Goal: Check status: Check status

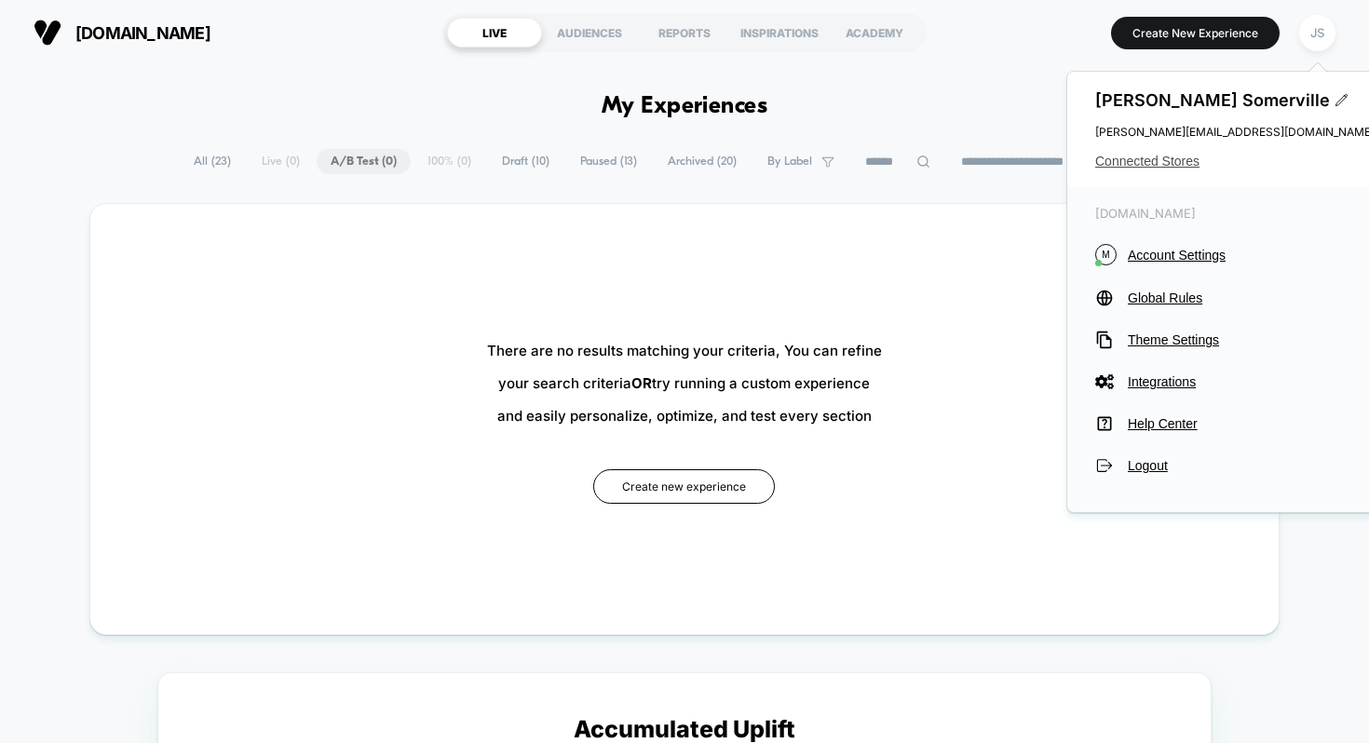
click at [1187, 161] on span "Connected Stores" at bounding box center [1234, 161] width 279 height 15
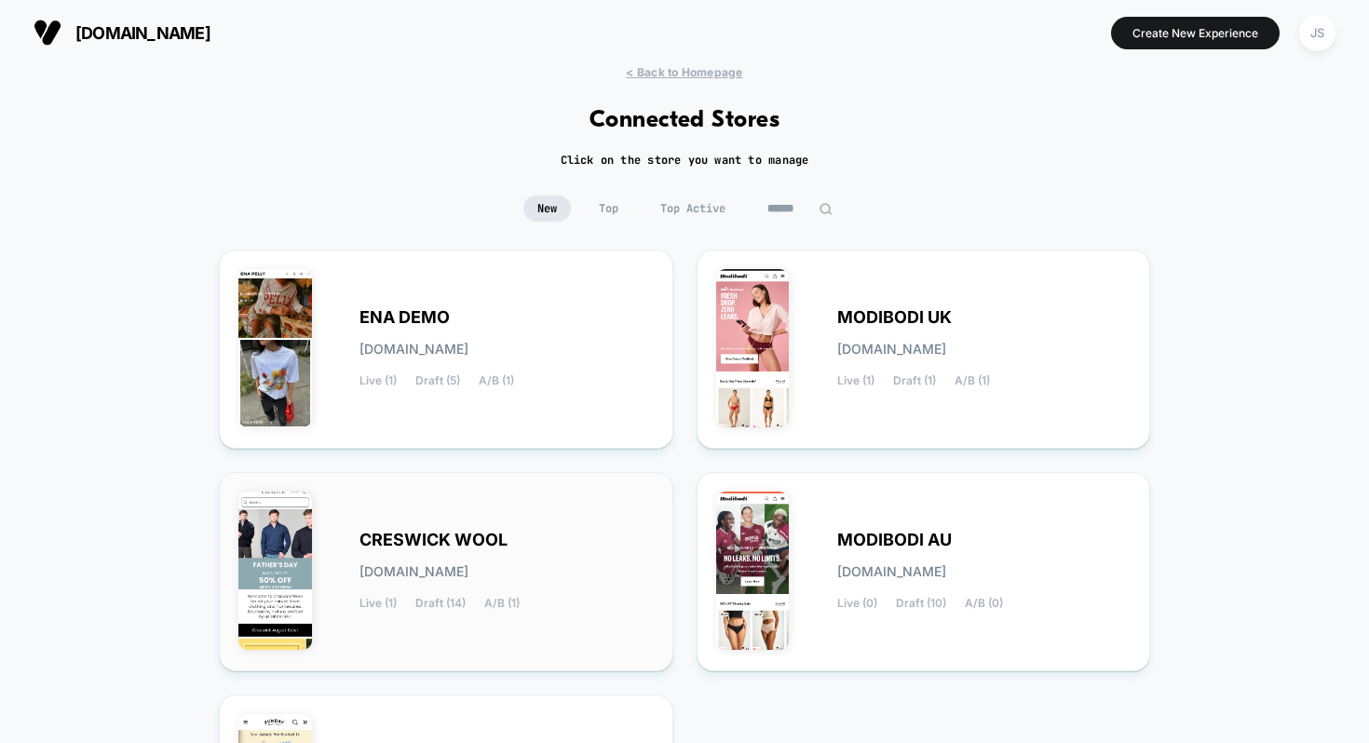
click at [468, 572] on span "[DOMAIN_NAME]" at bounding box center [413, 571] width 109 height 13
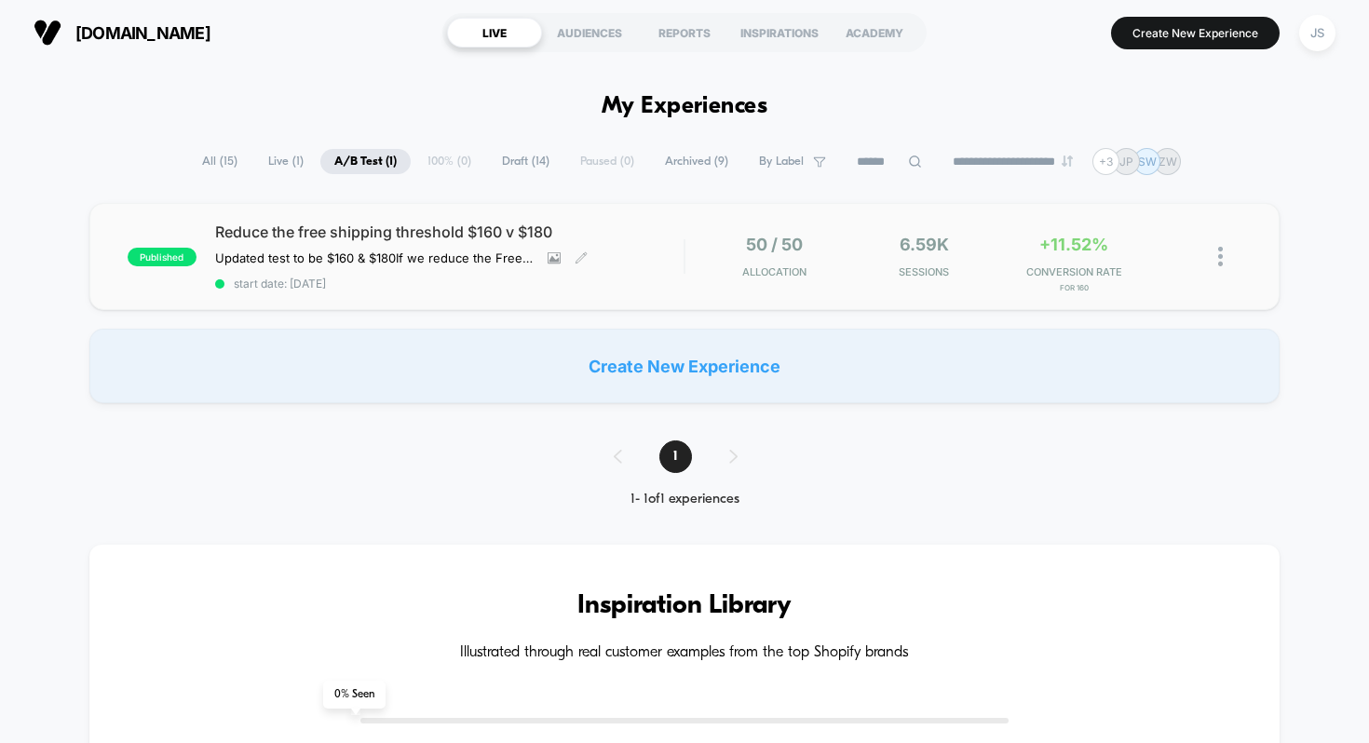
click at [410, 236] on span "Reduce the free shipping threshold $160 v $180" at bounding box center [449, 232] width 469 height 19
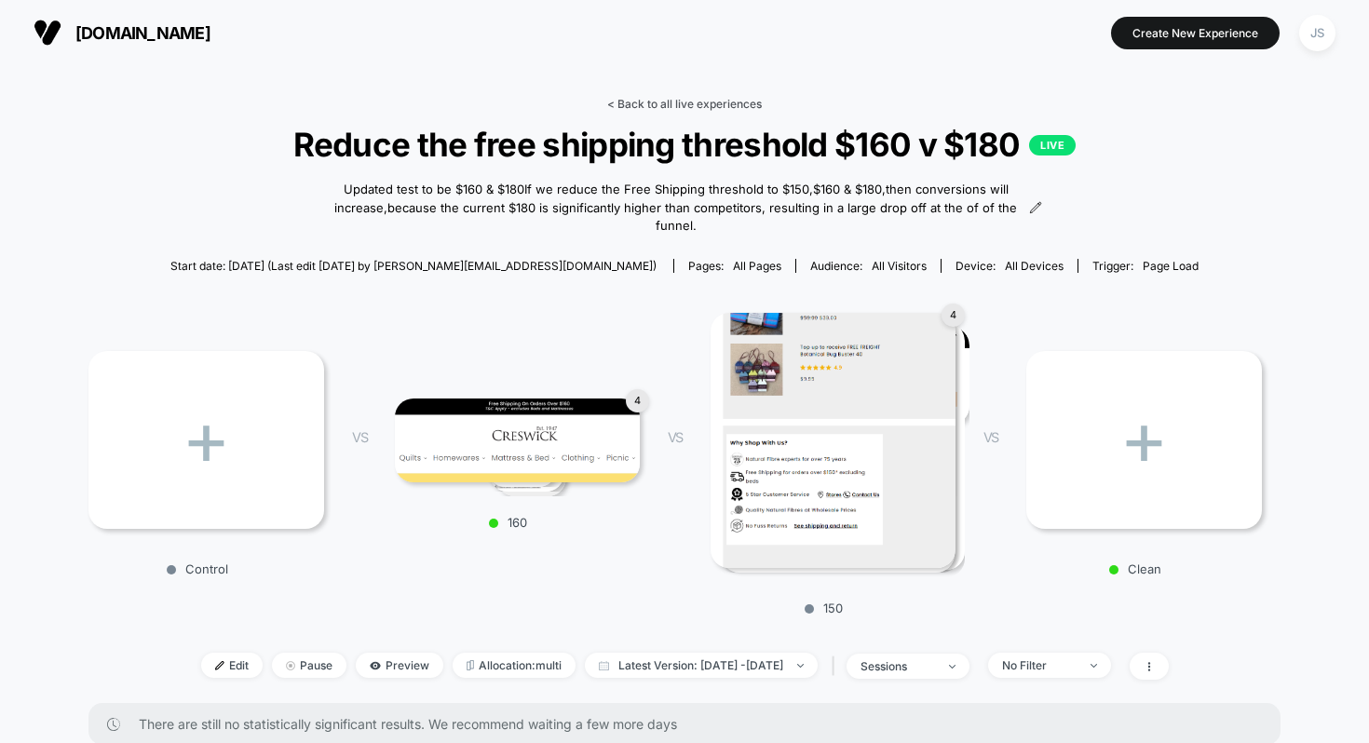
click at [644, 99] on link "< Back to all live experiences" at bounding box center [684, 104] width 155 height 14
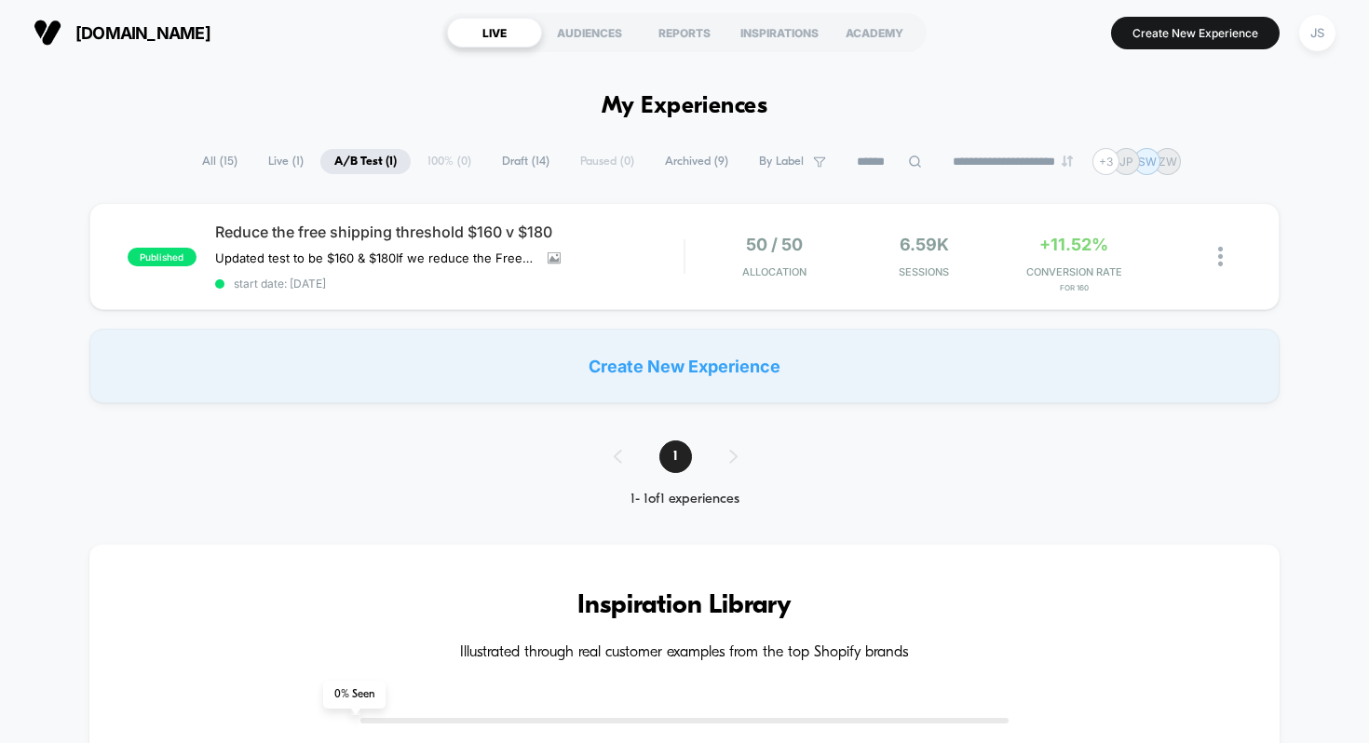
click at [642, 102] on h1 "My Experiences" at bounding box center [684, 106] width 167 height 27
drag, startPoint x: 764, startPoint y: 104, endPoint x: 612, endPoint y: 103, distance: 152.7
click at [612, 103] on h1 "My Experiences" at bounding box center [684, 106] width 167 height 27
drag, startPoint x: 611, startPoint y: 103, endPoint x: 741, endPoint y: 102, distance: 130.3
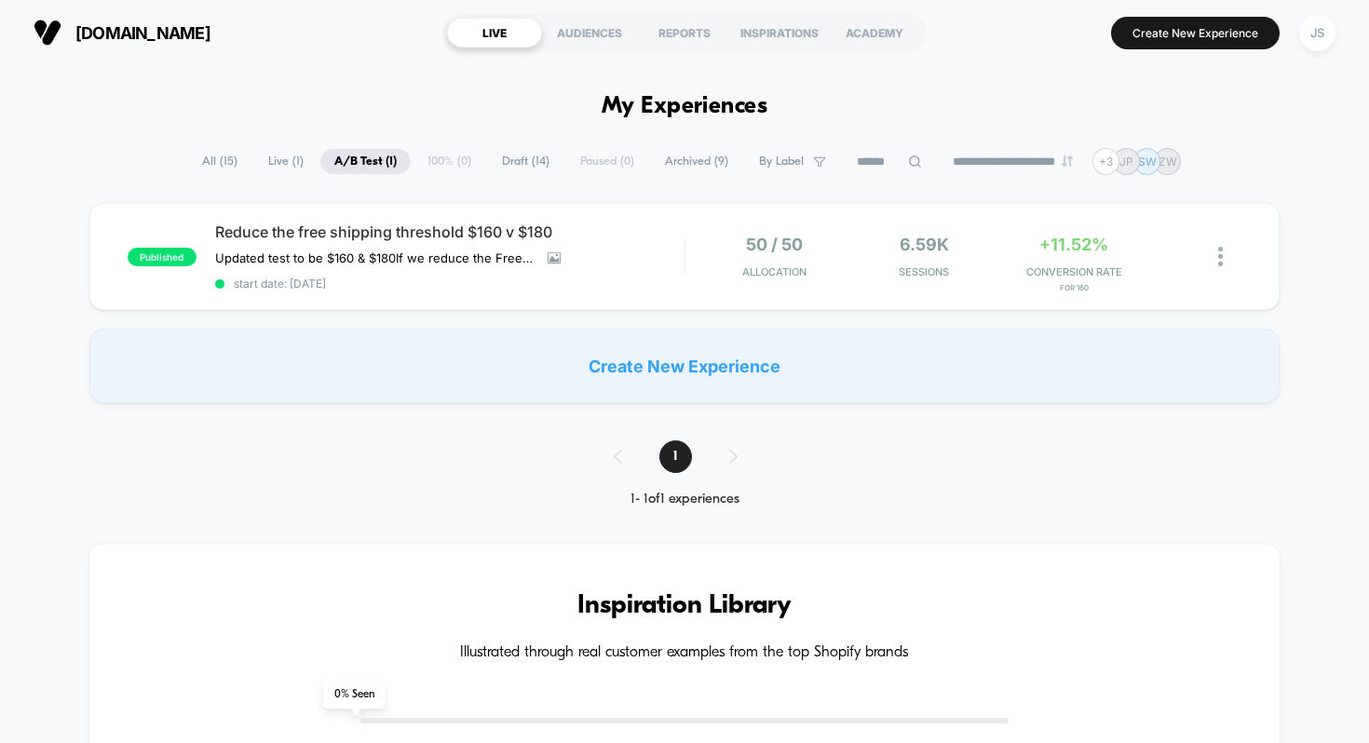
click at [727, 101] on h1 "My Experiences" at bounding box center [684, 106] width 167 height 27
click at [1328, 38] on div "JS" at bounding box center [1317, 33] width 36 height 36
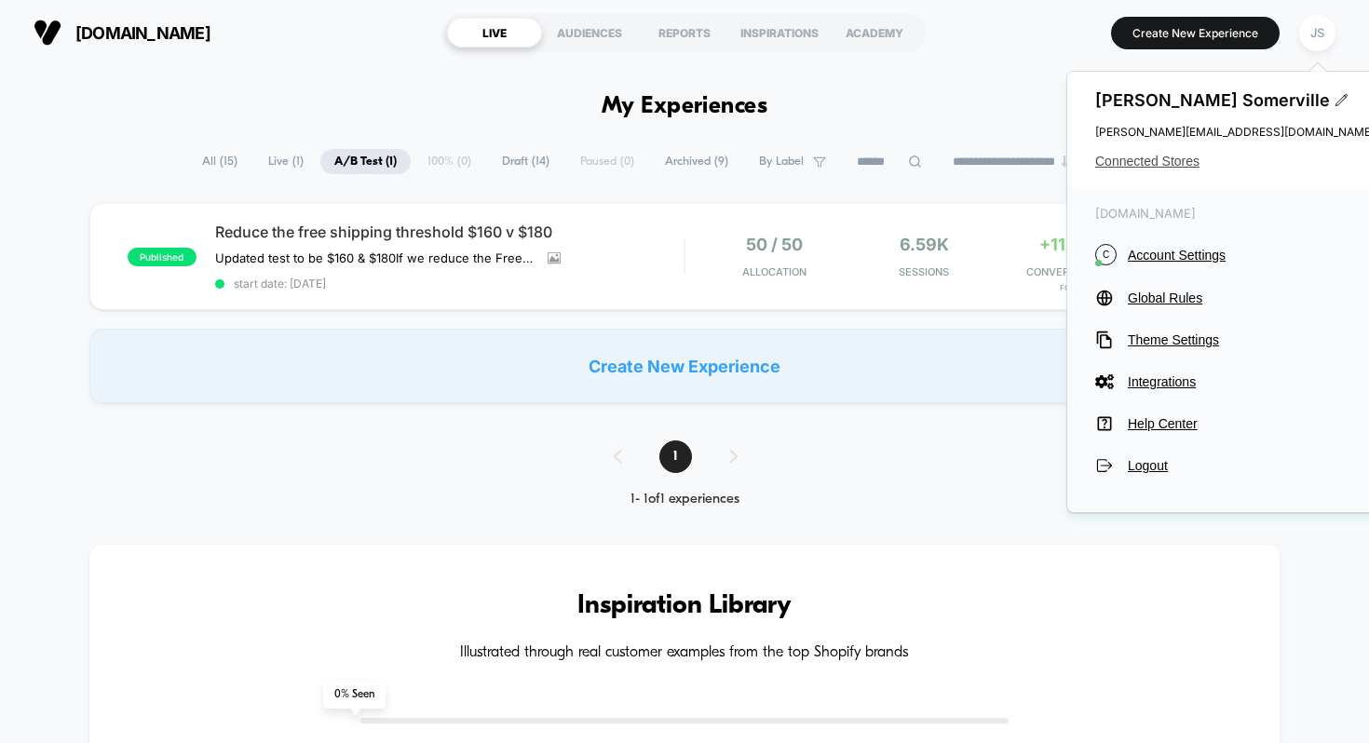
click at [1151, 157] on span "Connected Stores" at bounding box center [1234, 161] width 279 height 15
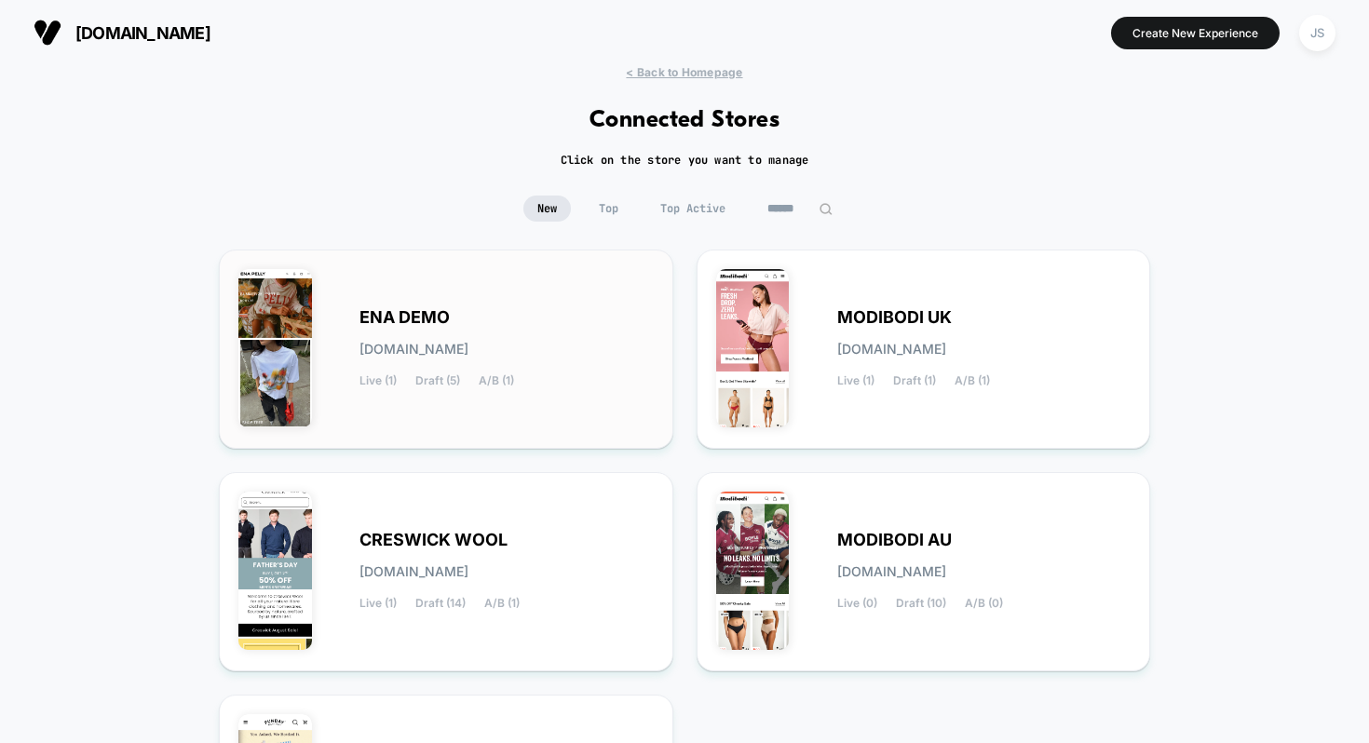
click at [570, 314] on div "ENA DEMO [DOMAIN_NAME] Live (1) Draft (5) A/B (1)" at bounding box center [506, 349] width 294 height 76
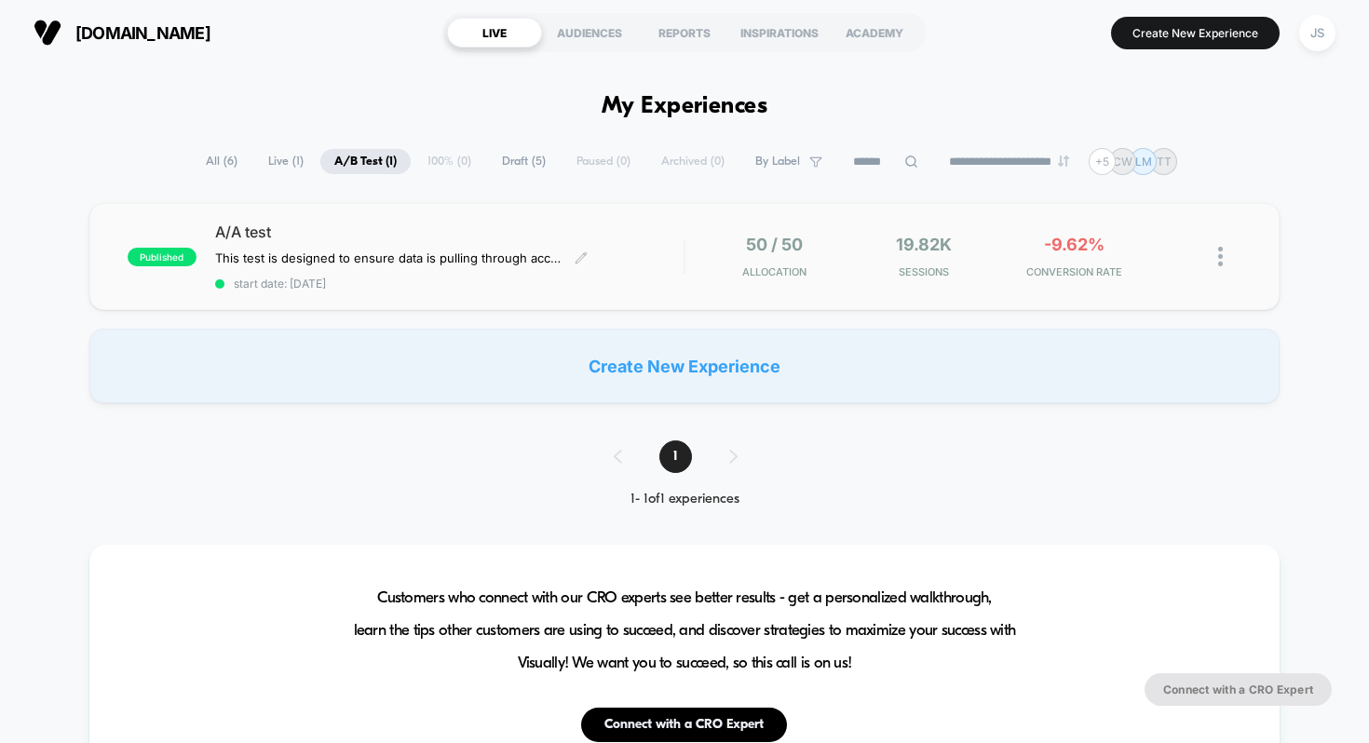
click at [524, 230] on span "A/A test" at bounding box center [449, 232] width 469 height 19
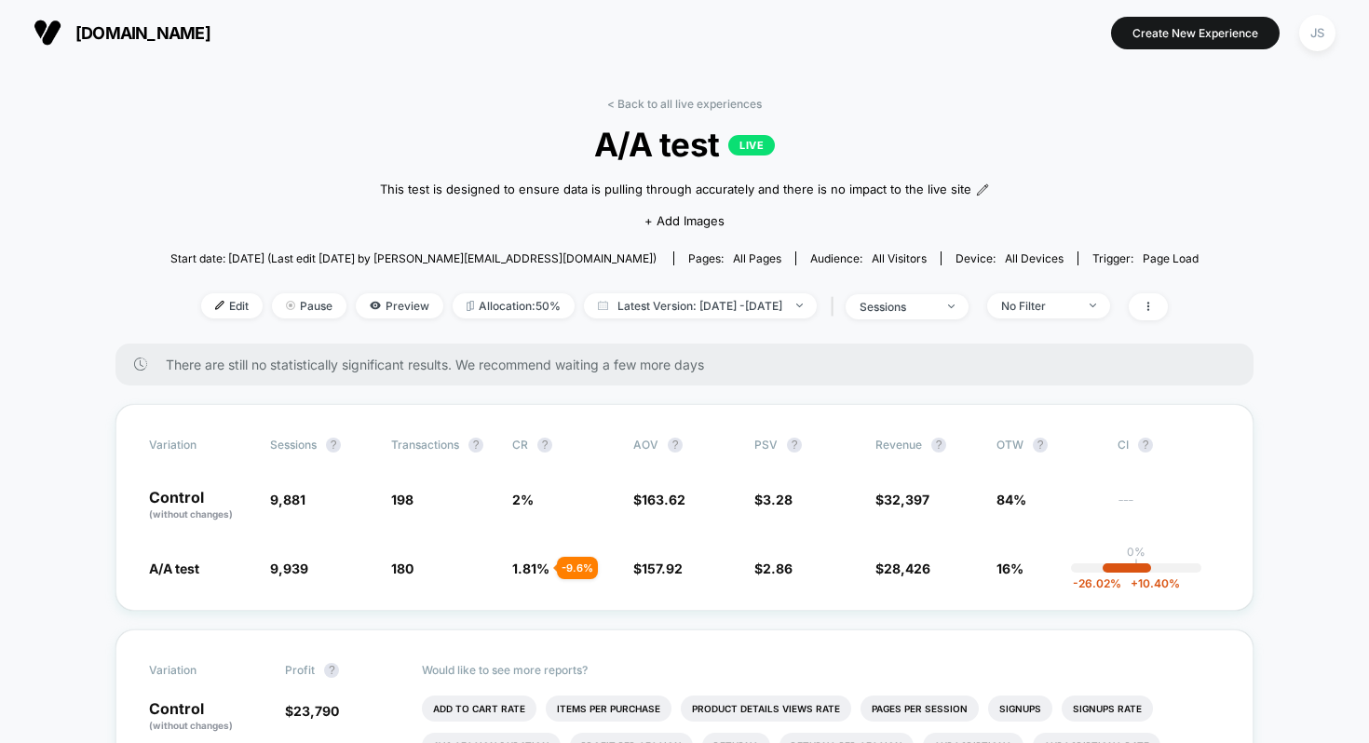
scroll to position [30, 0]
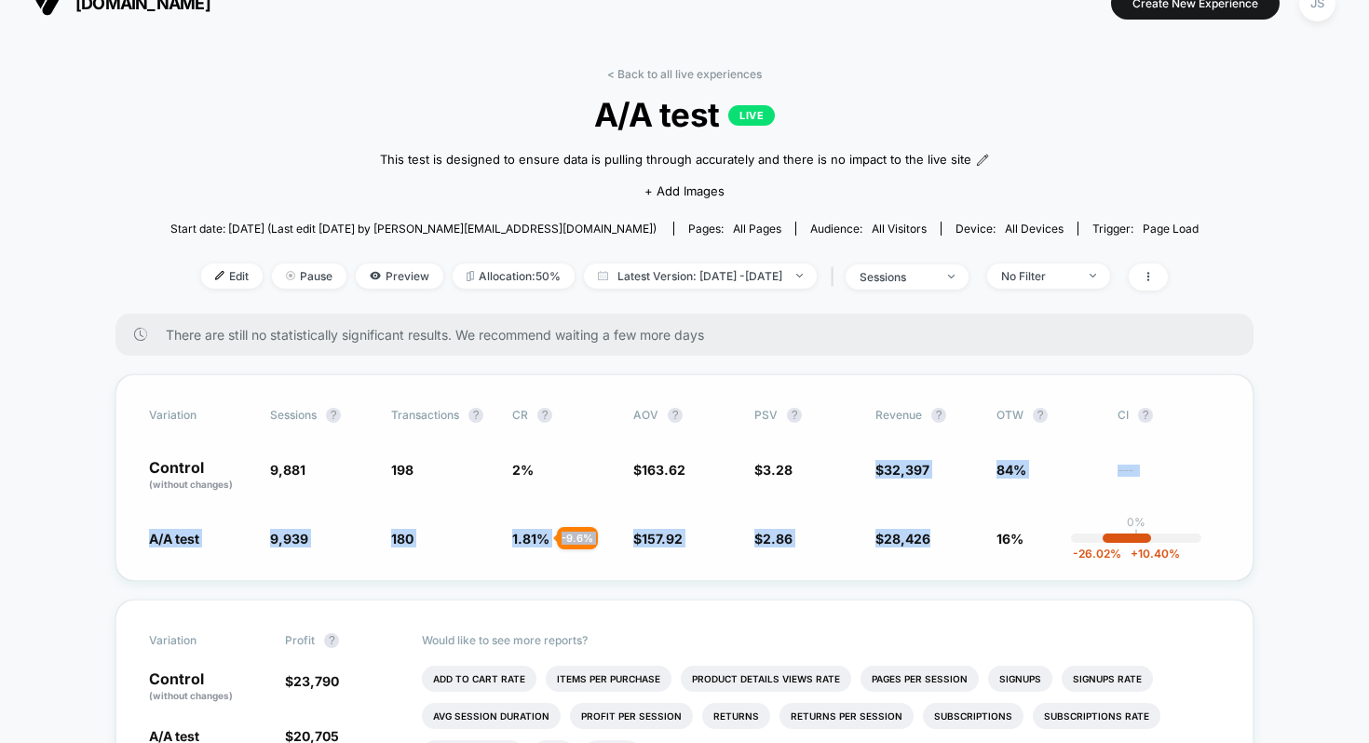
drag, startPoint x: 911, startPoint y: 546, endPoint x: 871, endPoint y: 442, distance: 110.8
click at [871, 442] on div "Variation Sessions ? Transactions ? CR ? AOV ? PSV ? Revenue ? OTW ? CI ? Contr…" at bounding box center [684, 477] width 1138 height 207
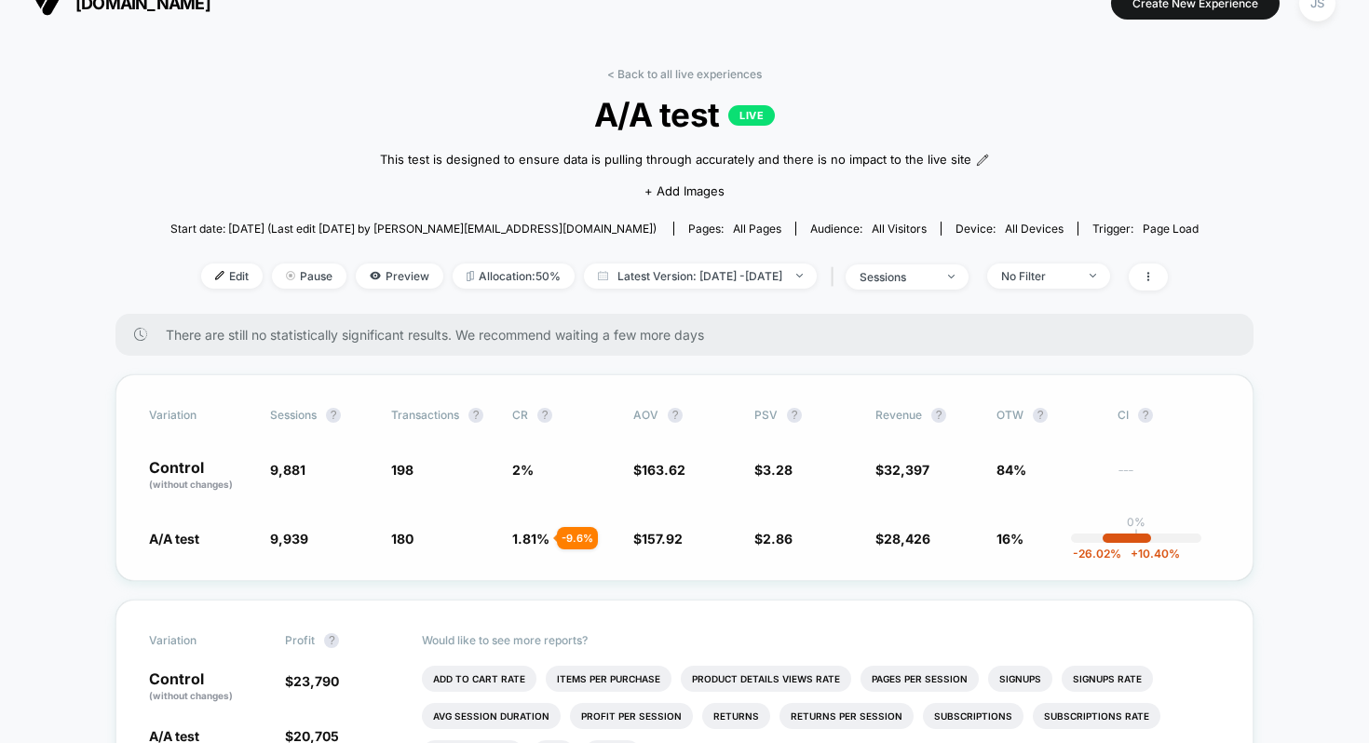
click at [876, 463] on span "$ 32,397" at bounding box center [902, 470] width 54 height 16
click at [715, 74] on link "< Back to all live experiences" at bounding box center [684, 74] width 155 height 14
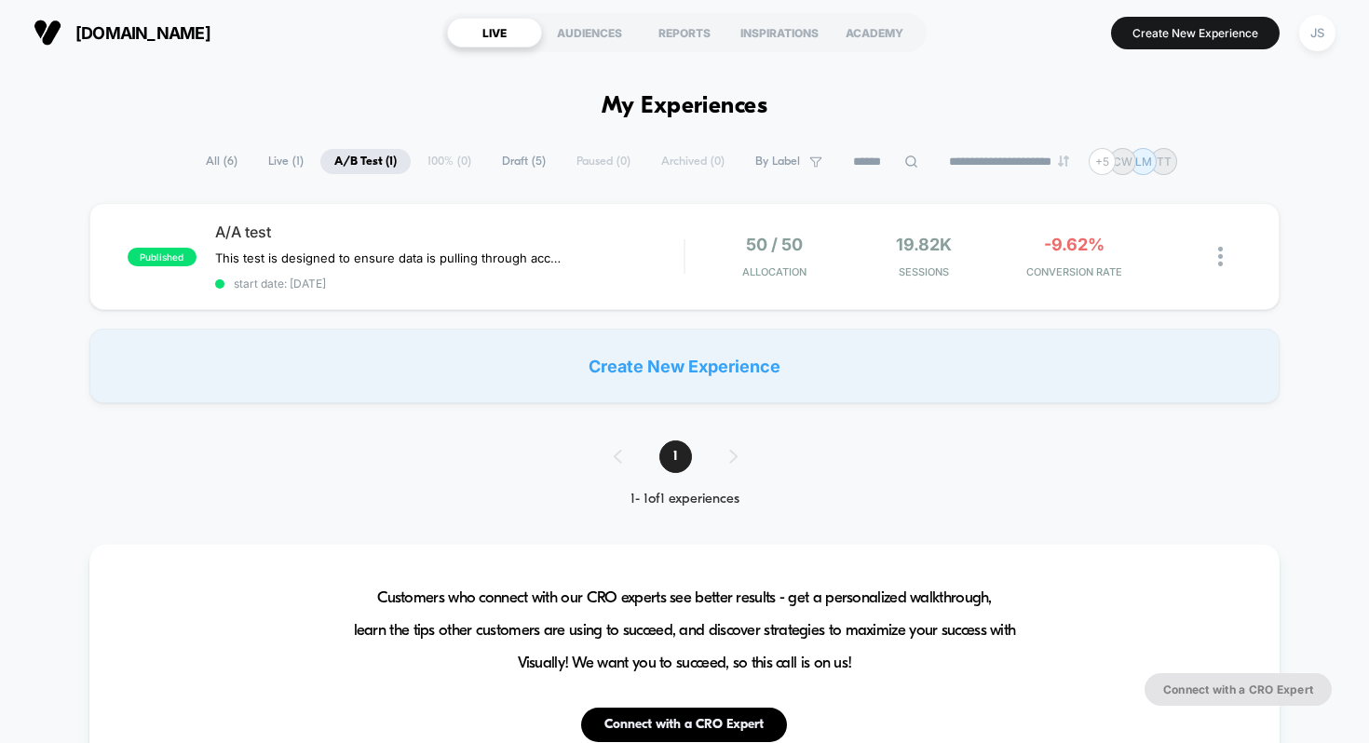
drag, startPoint x: 767, startPoint y: 105, endPoint x: 610, endPoint y: 101, distance: 157.4
click at [611, 101] on h1 "My Experiences" at bounding box center [684, 106] width 167 height 27
drag, startPoint x: 600, startPoint y: 111, endPoint x: 706, endPoint y: 107, distance: 105.3
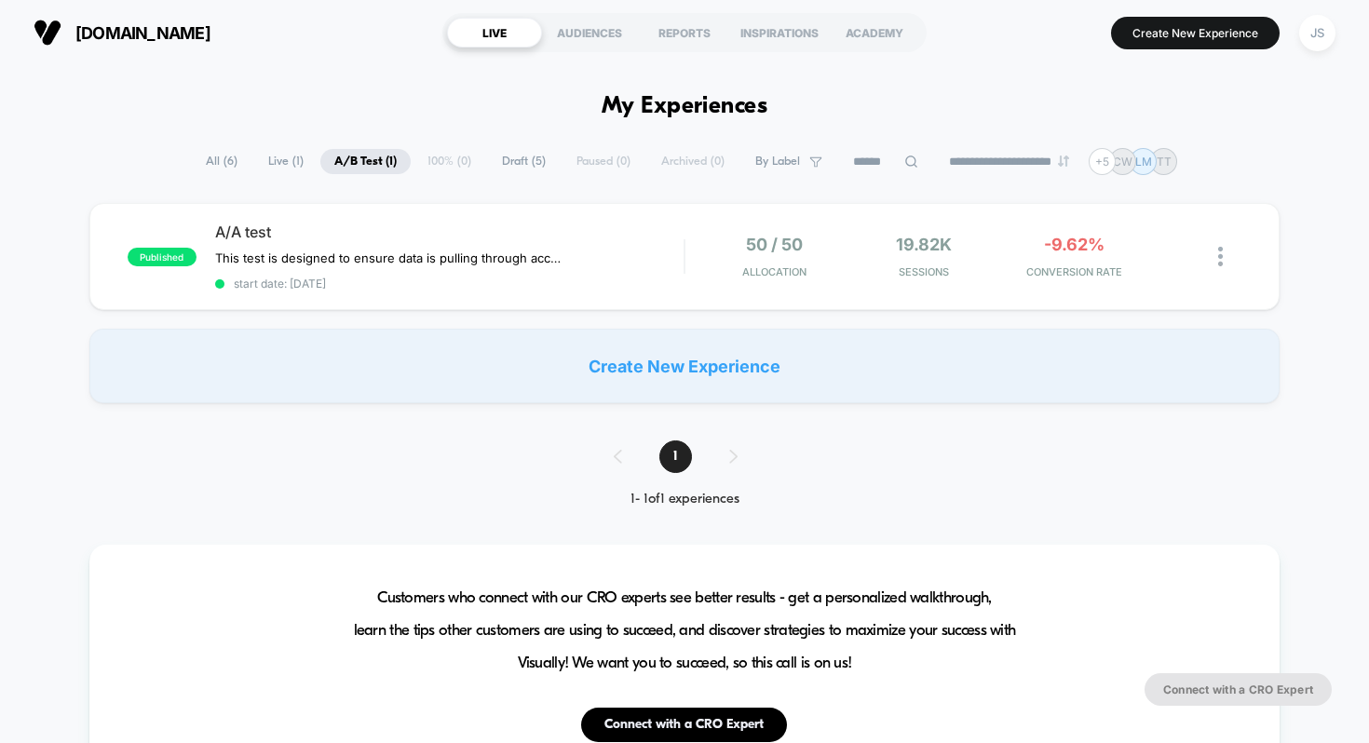
click at [708, 107] on h1 "My Experiences" at bounding box center [684, 106] width 167 height 27
click at [708, 106] on h1 "My Experiences" at bounding box center [684, 106] width 167 height 27
click at [709, 105] on h1 "My Experiences" at bounding box center [684, 106] width 167 height 27
click at [687, 110] on h1 "My Experiences" at bounding box center [684, 106] width 167 height 27
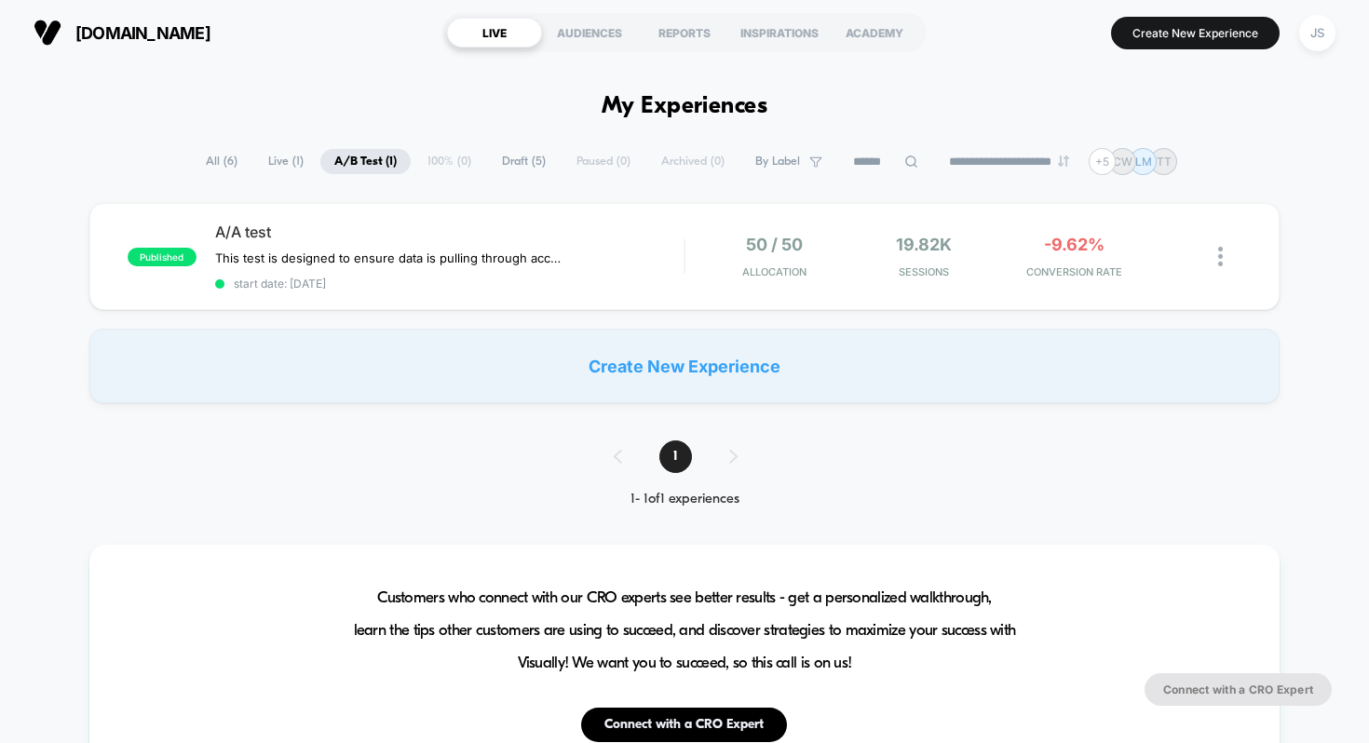
click at [688, 107] on h1 "My Experiences" at bounding box center [684, 106] width 167 height 27
click at [1324, 35] on div "JS" at bounding box center [1317, 33] width 36 height 36
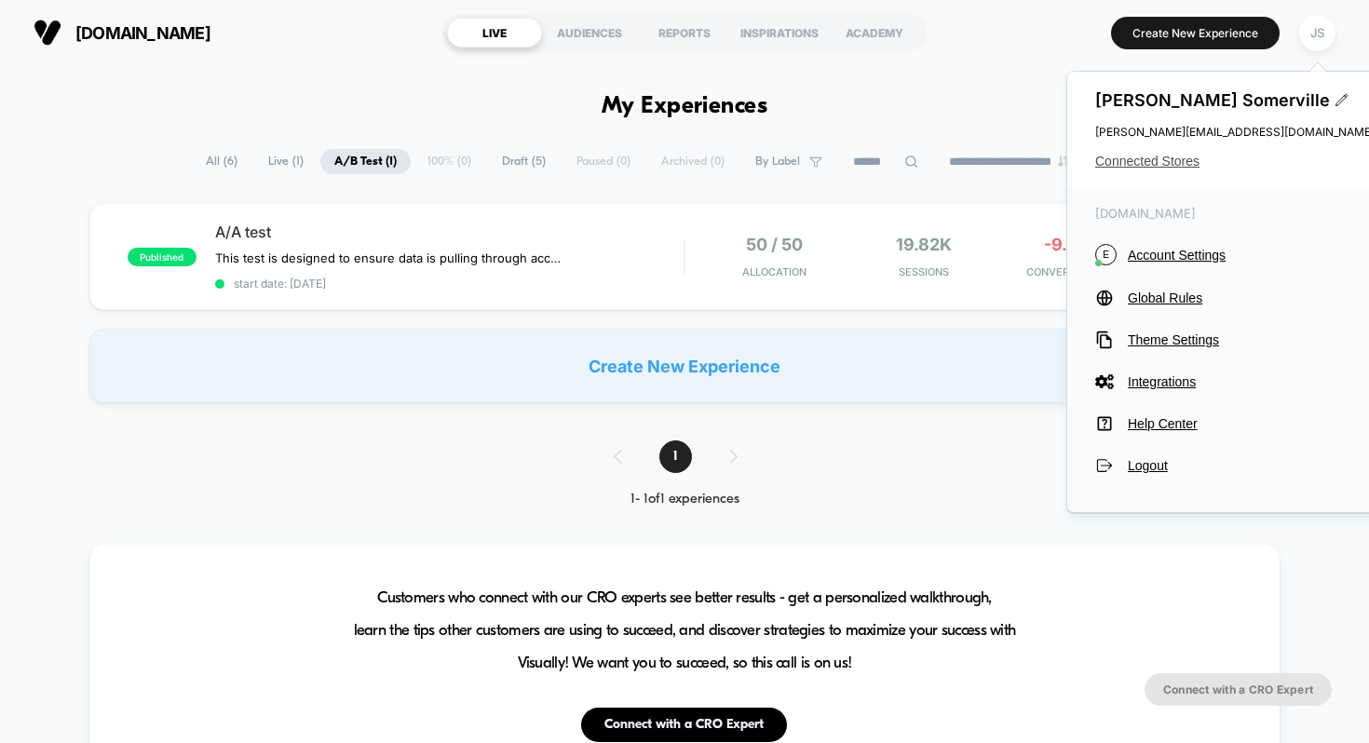
click at [1182, 166] on span "Connected Stores" at bounding box center [1234, 161] width 279 height 15
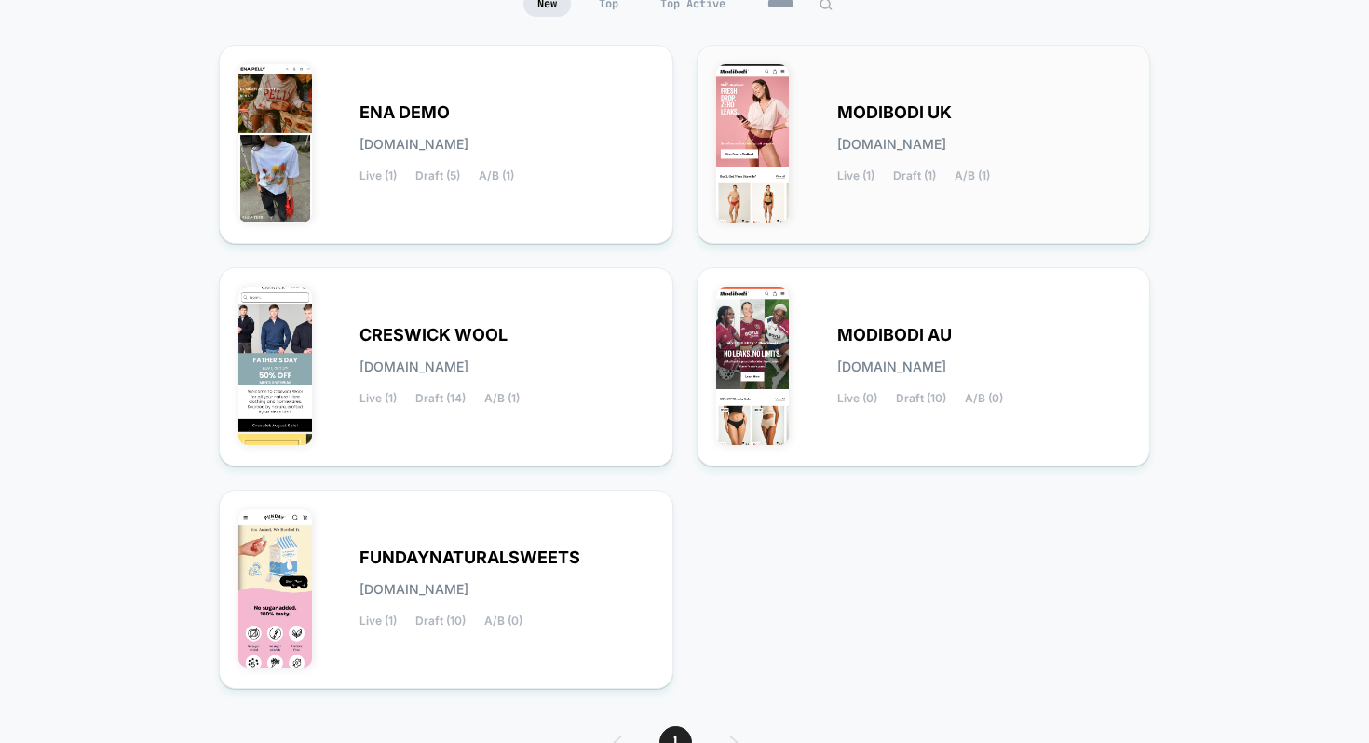
click at [965, 123] on div "MODIBODI [GEOGRAPHIC_DATA] [DOMAIN_NAME] Live (1) Draft (1) A/B (1)" at bounding box center [984, 144] width 294 height 76
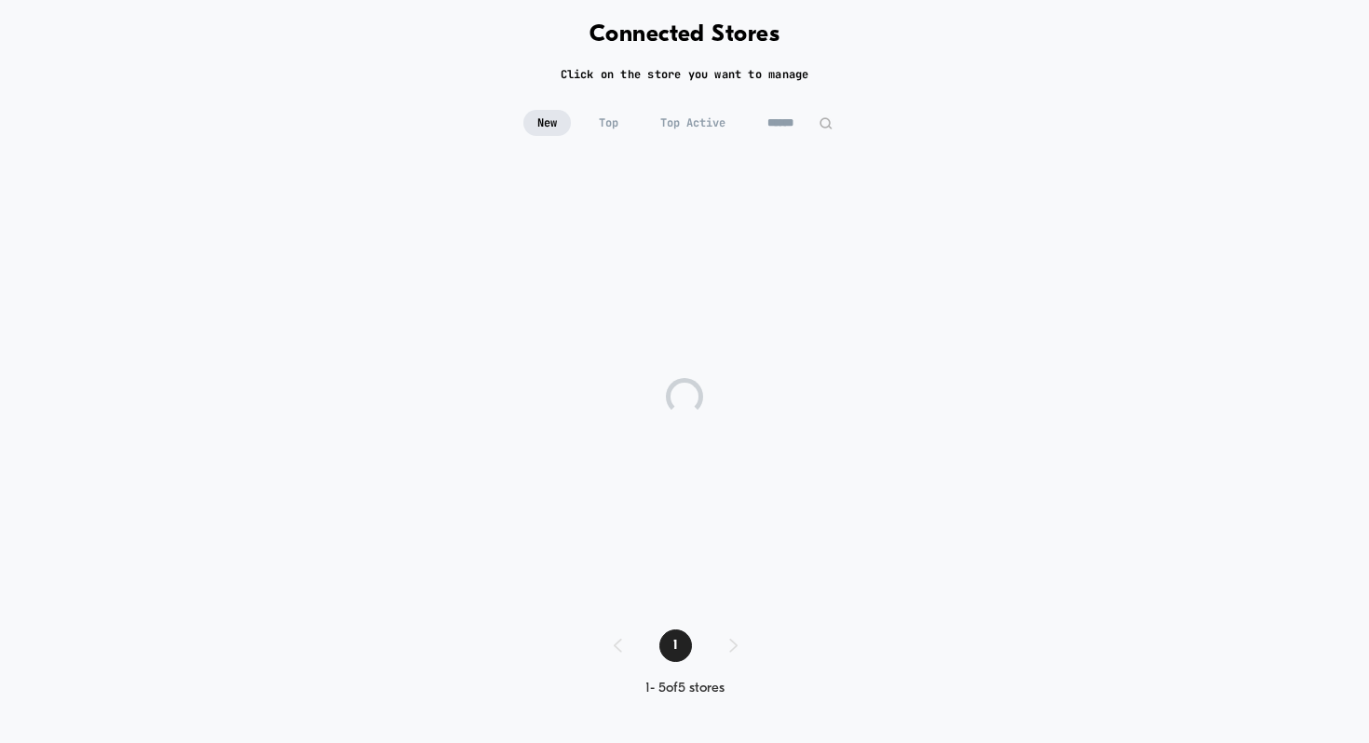
scroll to position [85, 0]
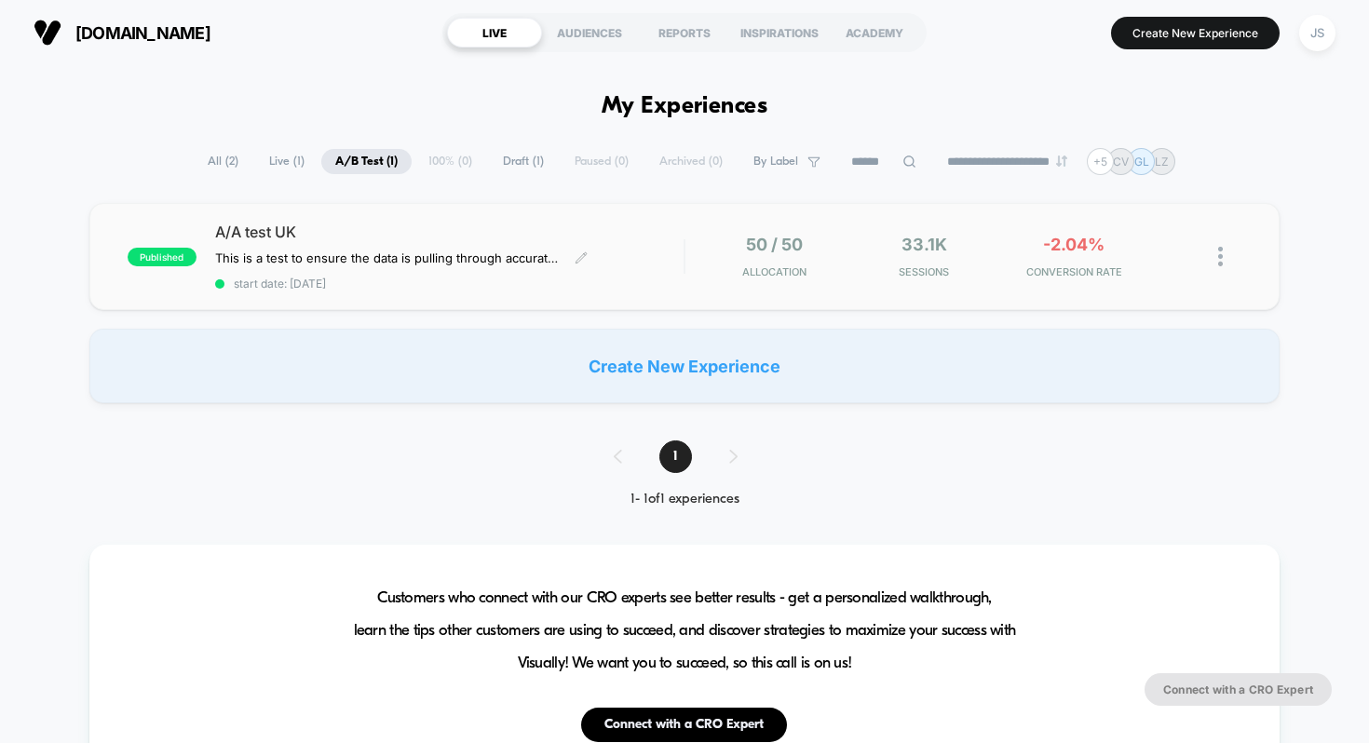
click at [427, 224] on span "A/A test UK" at bounding box center [449, 232] width 469 height 19
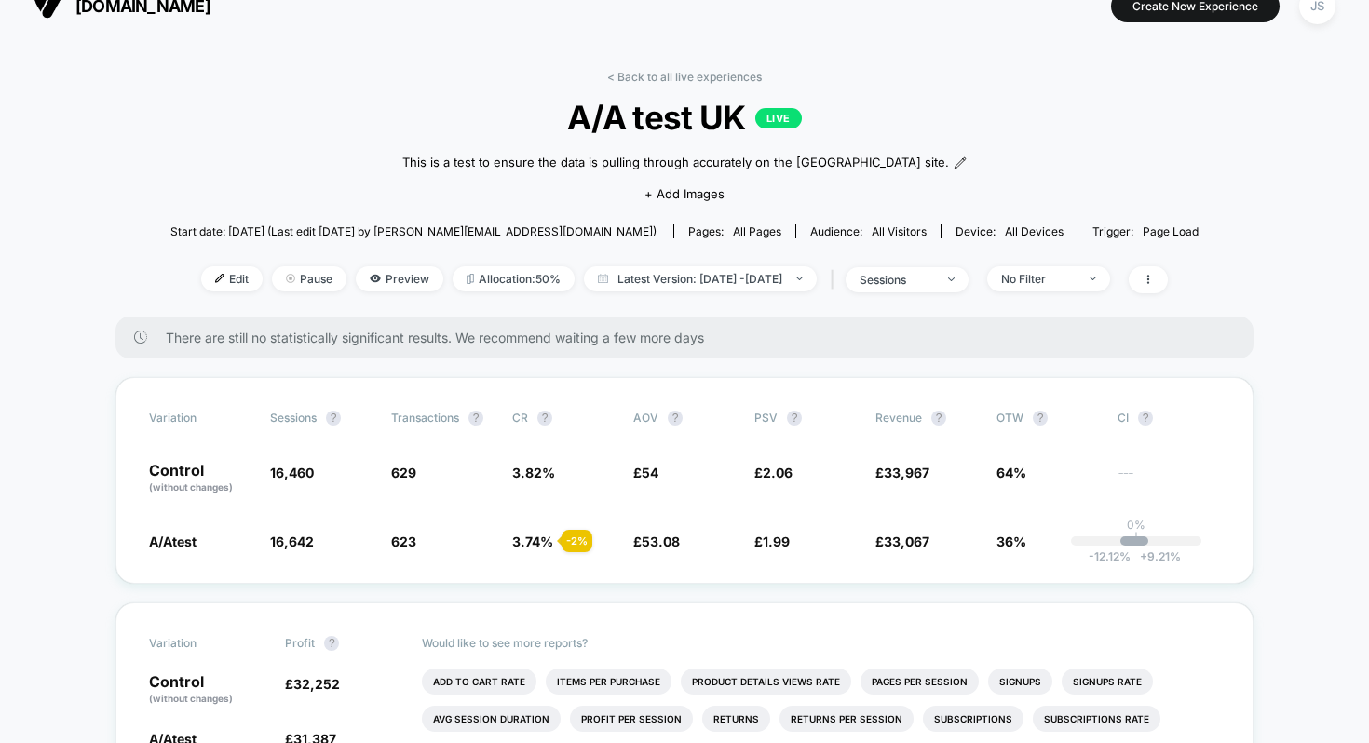
scroll to position [31, 0]
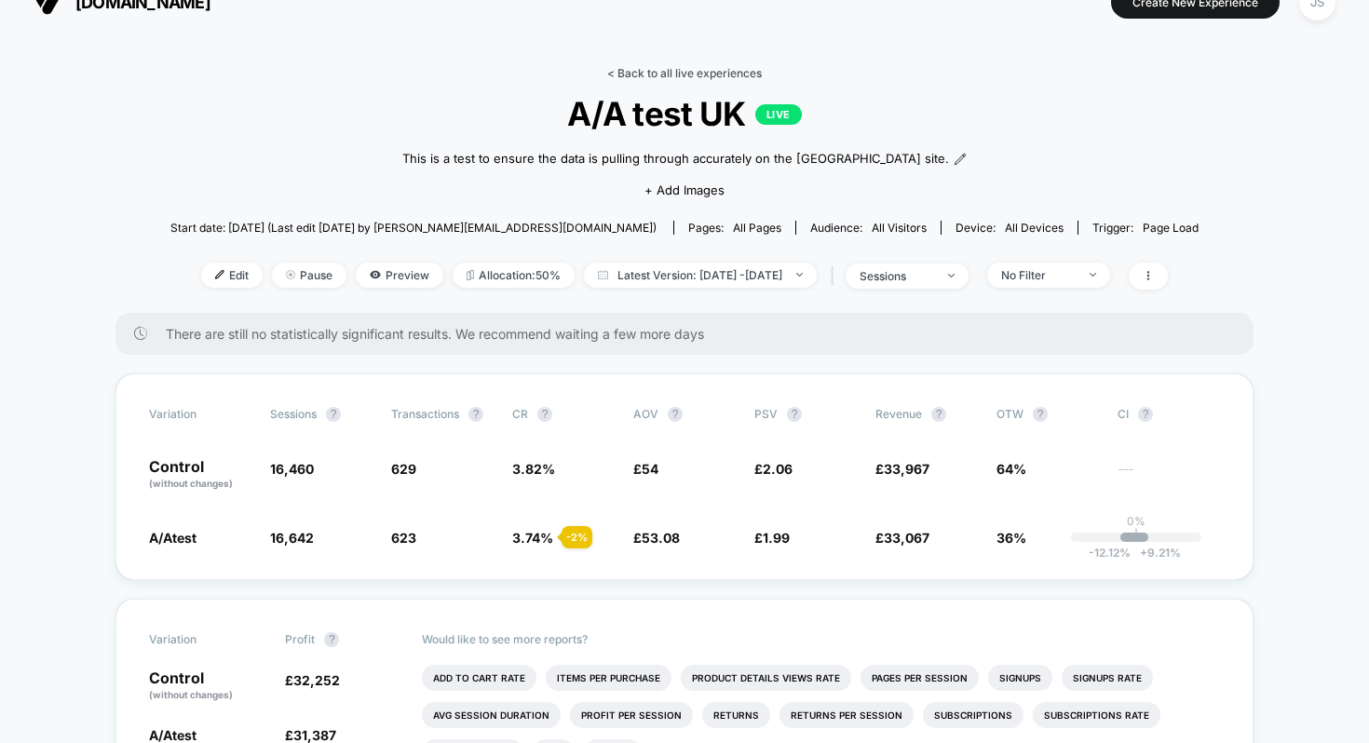
click at [668, 70] on link "< Back to all live experiences" at bounding box center [684, 73] width 155 height 14
